Goal: Information Seeking & Learning: Check status

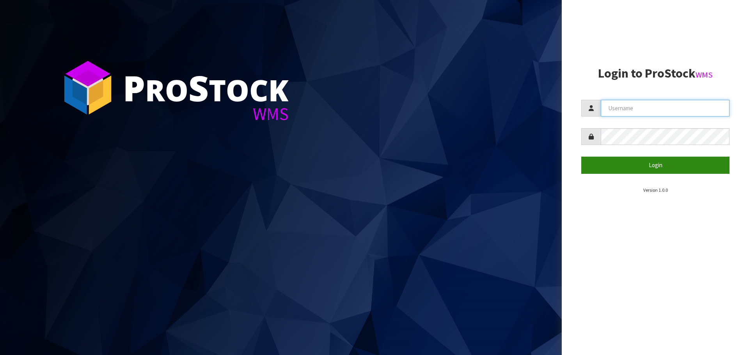
type input "[EMAIL_ADDRESS][DOMAIN_NAME]"
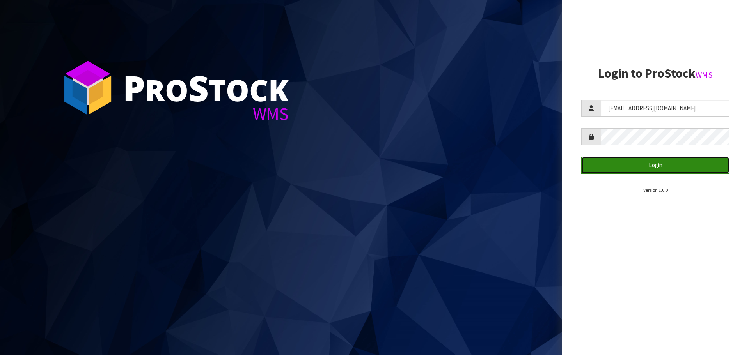
click at [649, 164] on button "Login" at bounding box center [655, 165] width 148 height 17
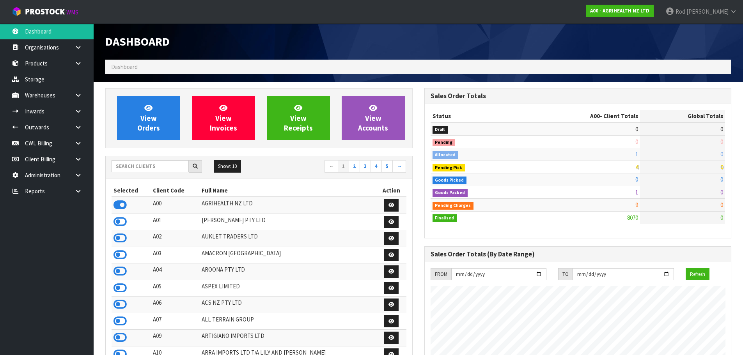
scroll to position [591, 319]
click at [75, 192] on icon at bounding box center [78, 191] width 7 height 6
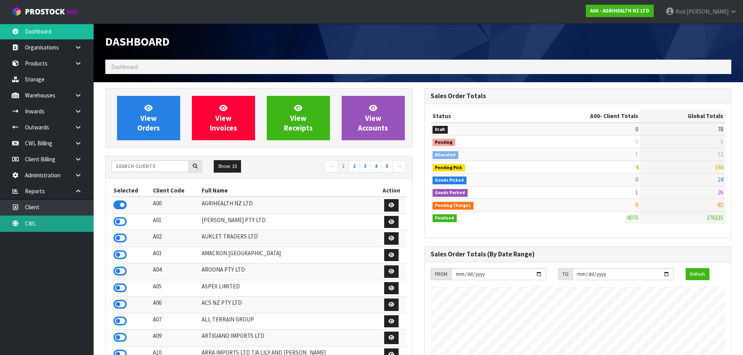
click at [40, 219] on link "CWL" at bounding box center [47, 224] width 94 height 16
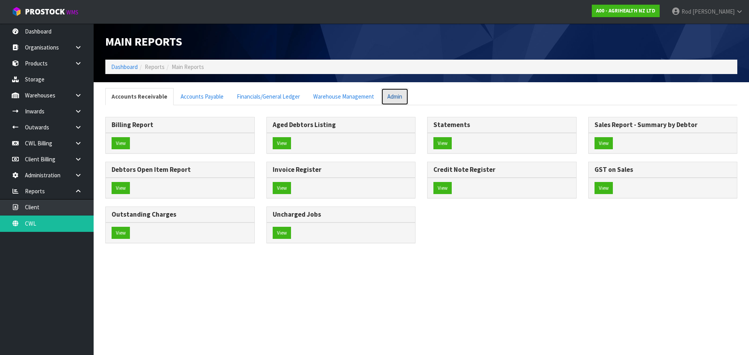
click at [386, 100] on link "Admin" at bounding box center [394, 96] width 27 height 17
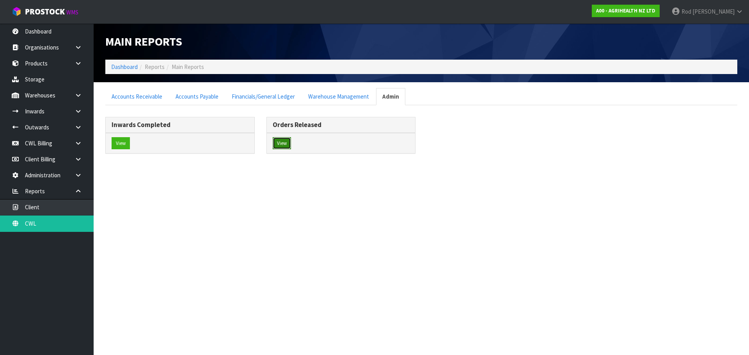
click at [277, 142] on button "View" at bounding box center [282, 143] width 18 height 12
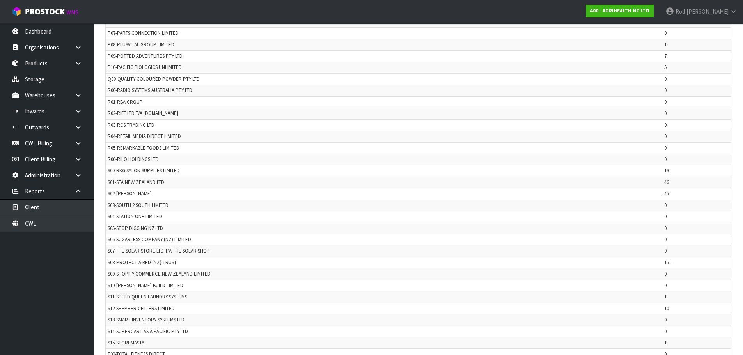
scroll to position [1522, 0]
